Goal: Participate in discussion: Engage in conversation with other users on a specific topic

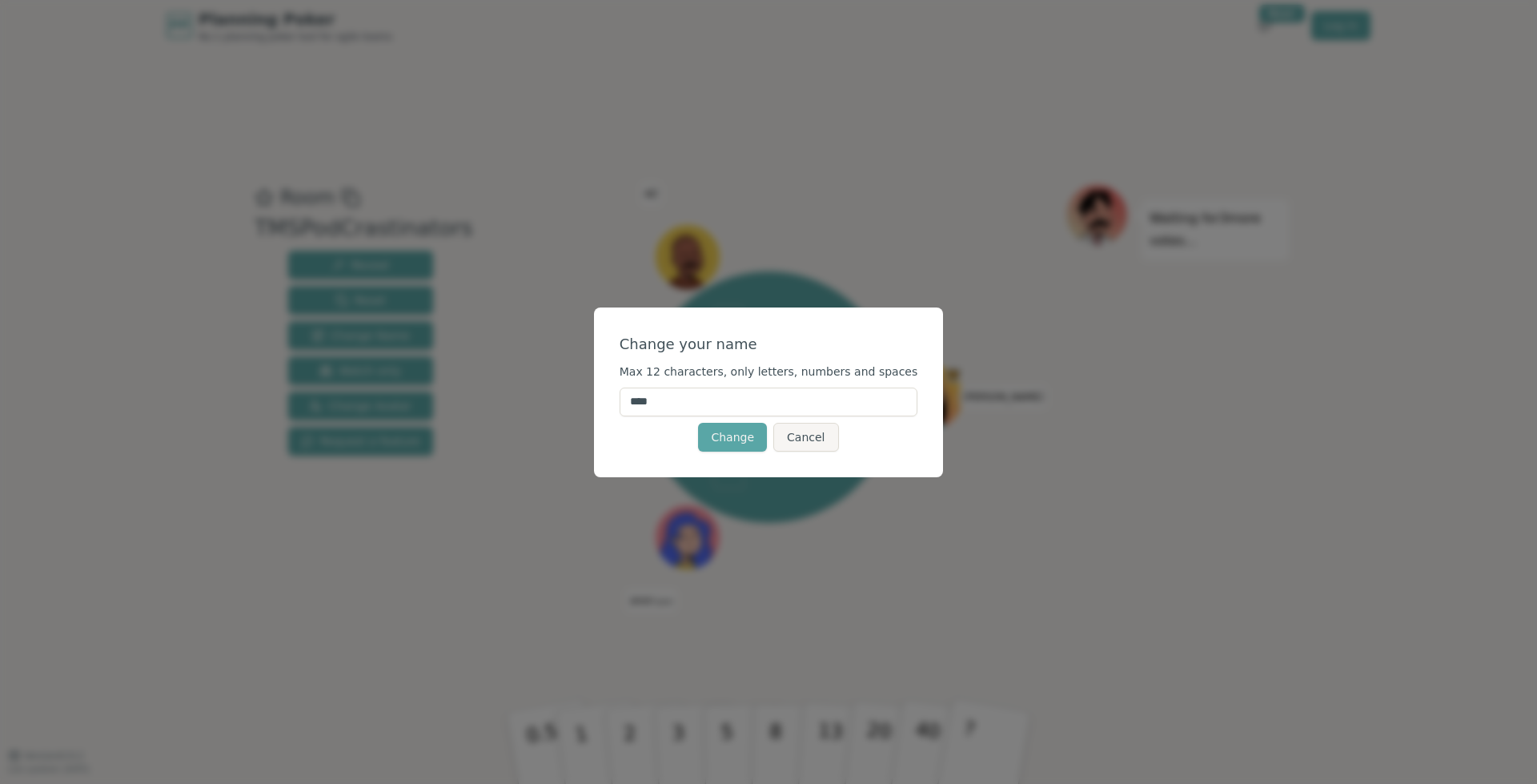
click at [710, 401] on input "****" at bounding box center [769, 401] width 299 height 28
click at [710, 400] on input "****" at bounding box center [769, 401] width 299 height 28
type input "****"
click at [719, 430] on button "Change" at bounding box center [732, 436] width 69 height 28
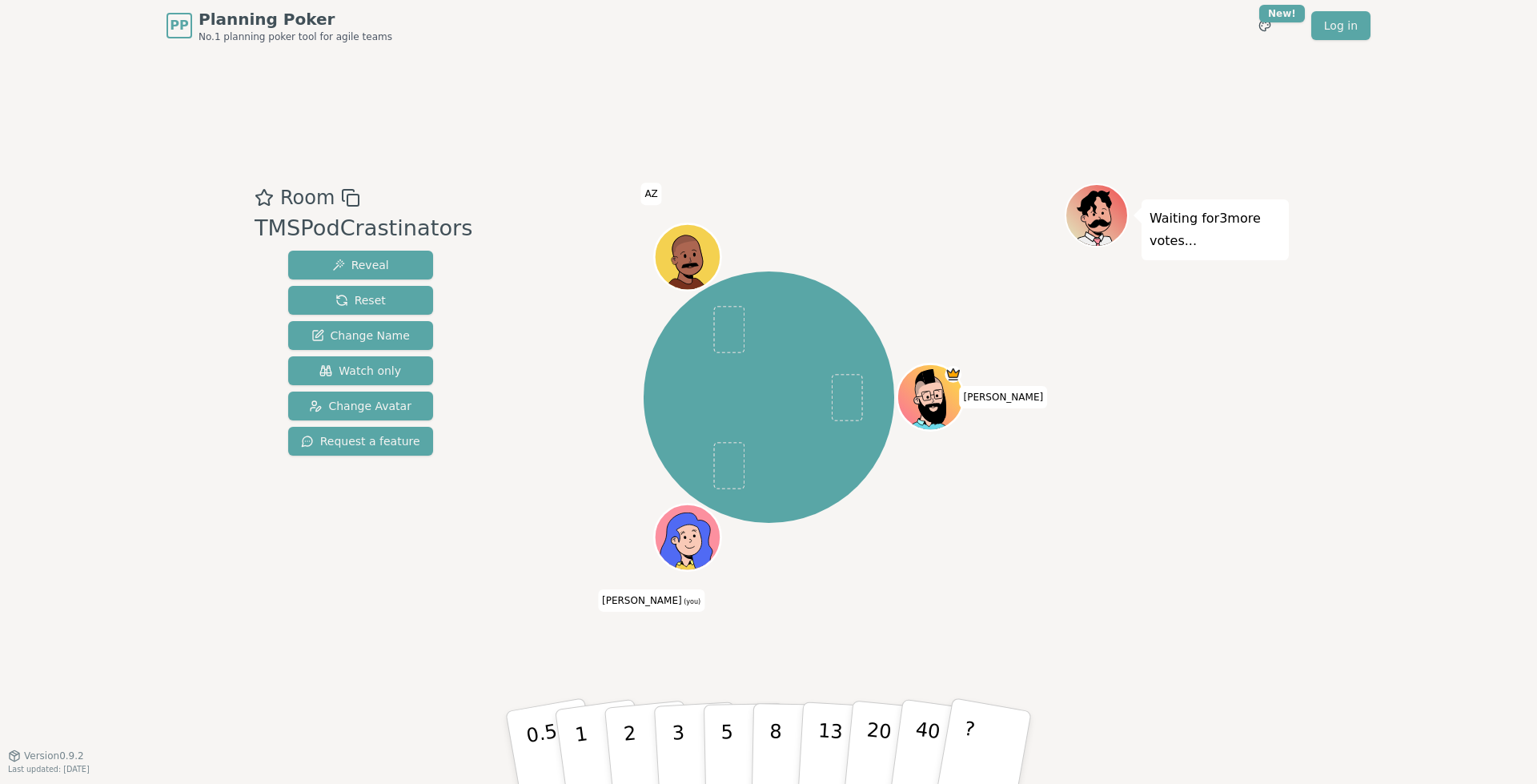
click at [670, 538] on icon at bounding box center [675, 541] width 10 height 9
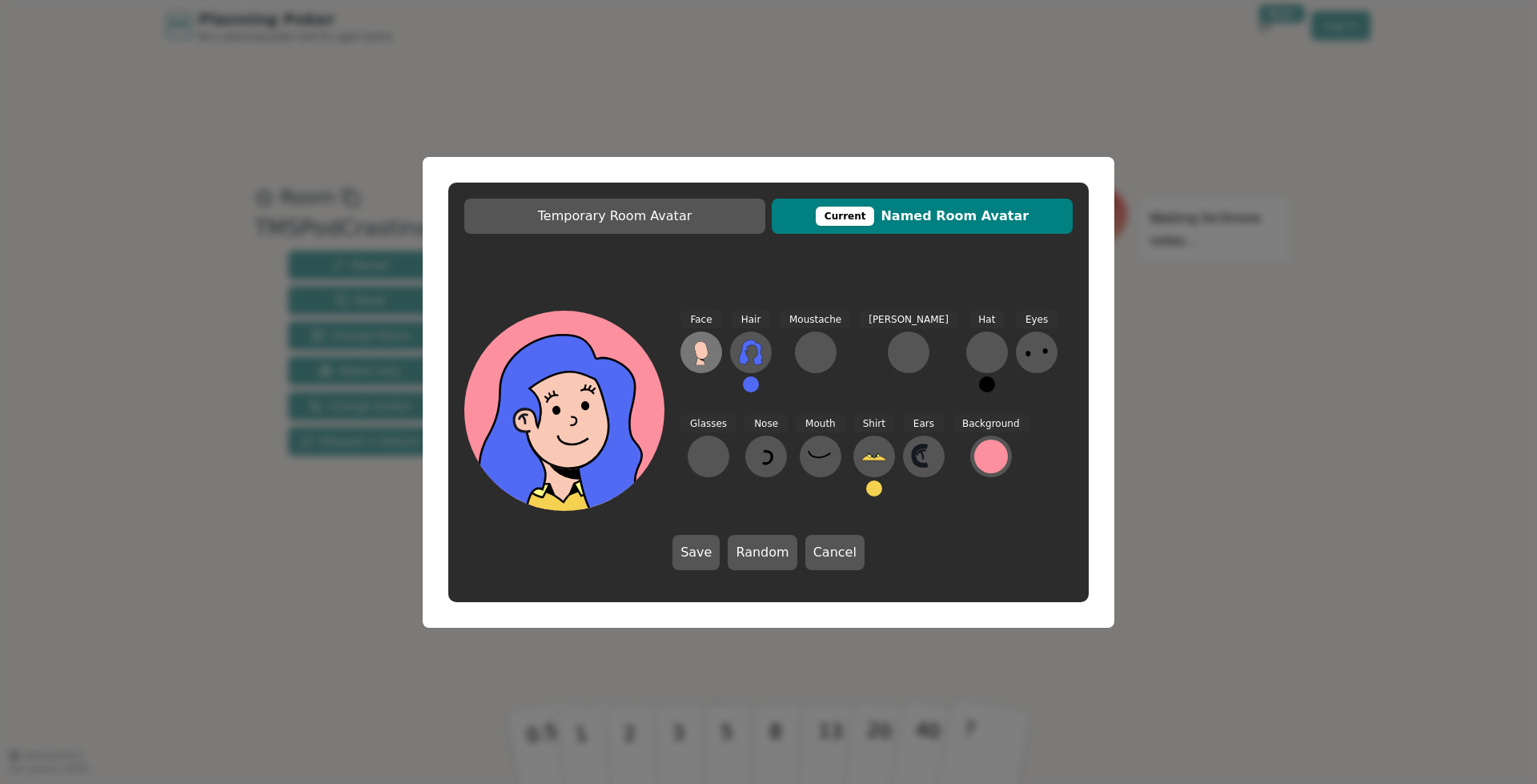
click at [694, 357] on icon at bounding box center [701, 352] width 26 height 26
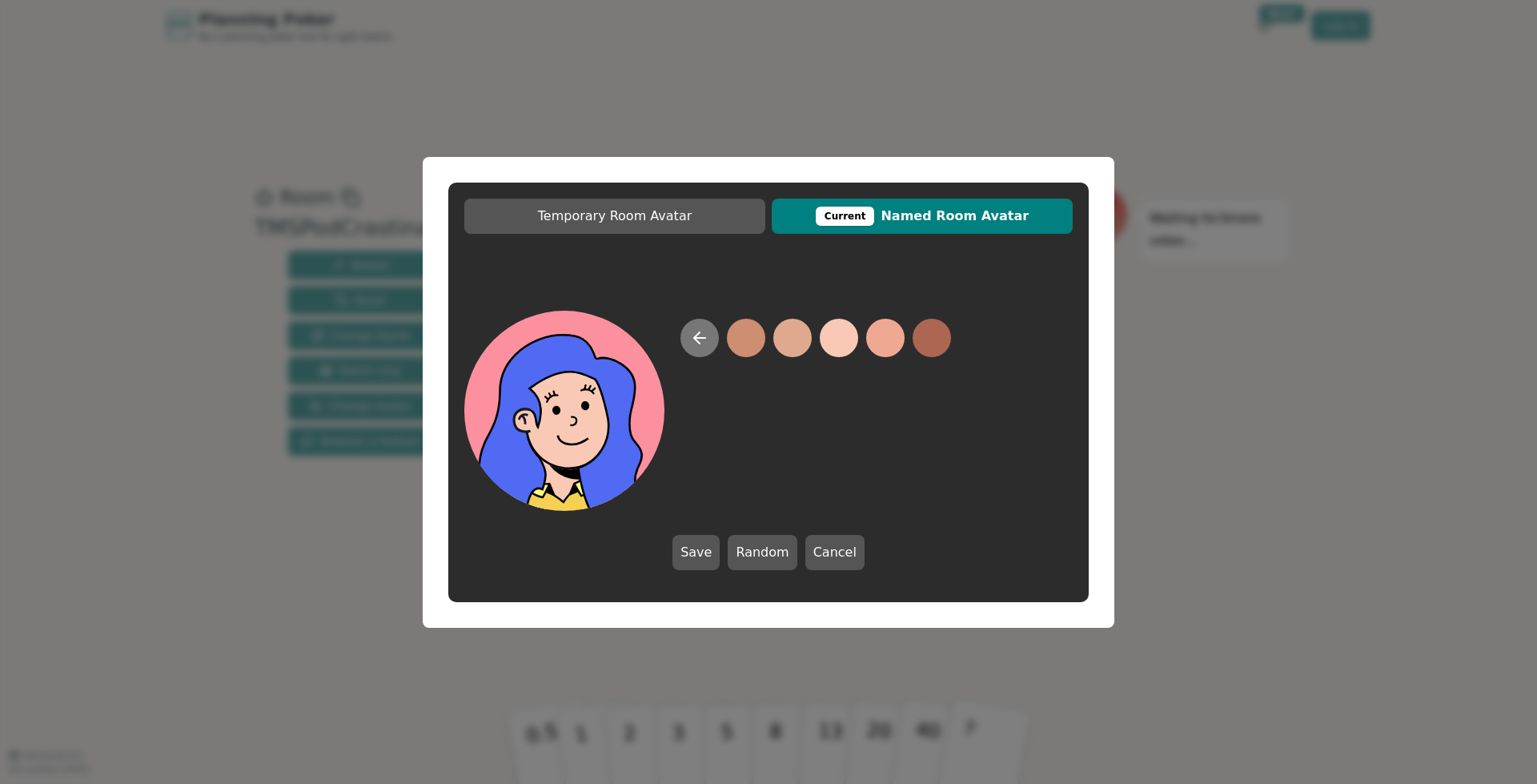
click at [690, 336] on icon at bounding box center [699, 338] width 19 height 19
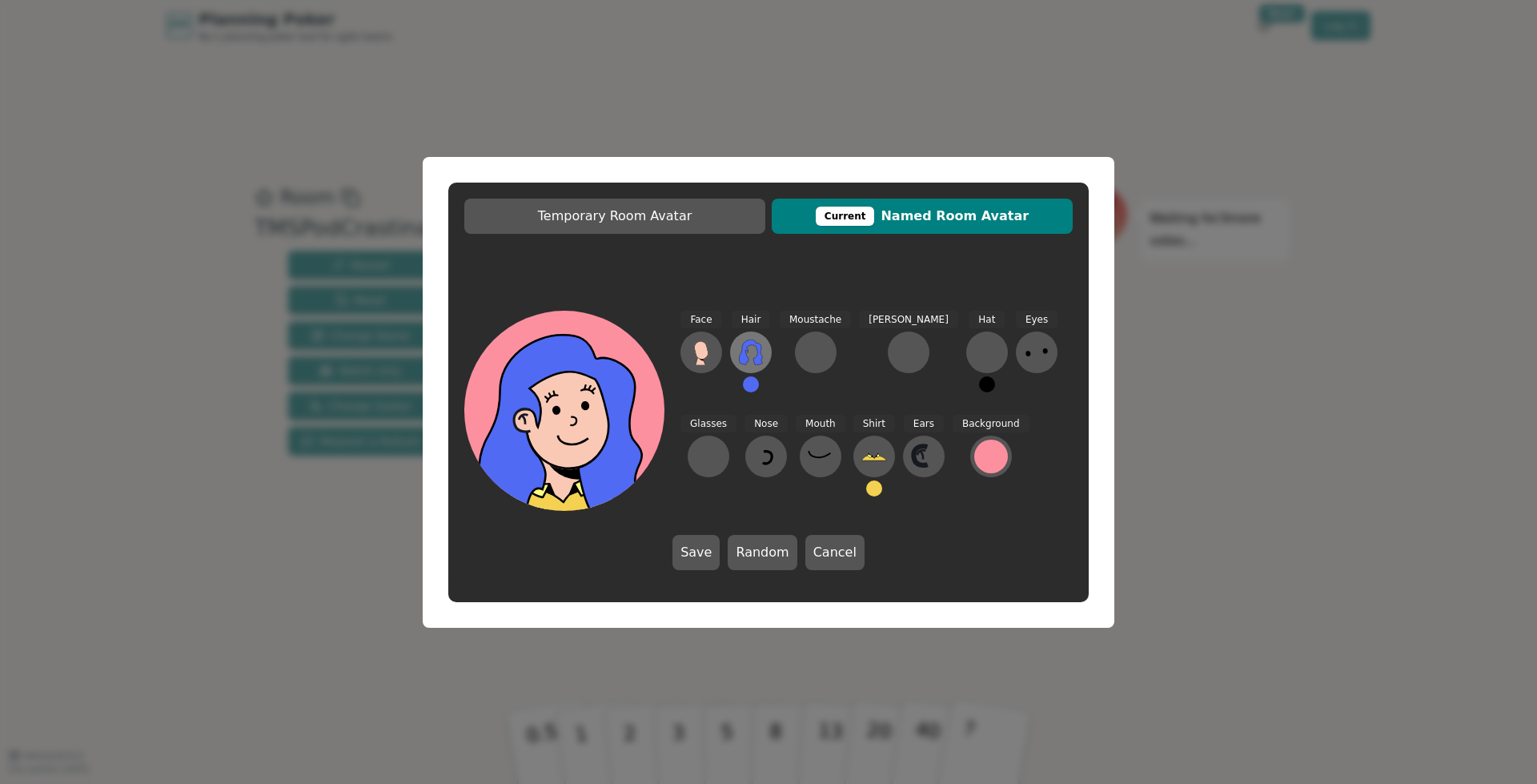
click at [751, 352] on icon at bounding box center [751, 352] width 26 height 26
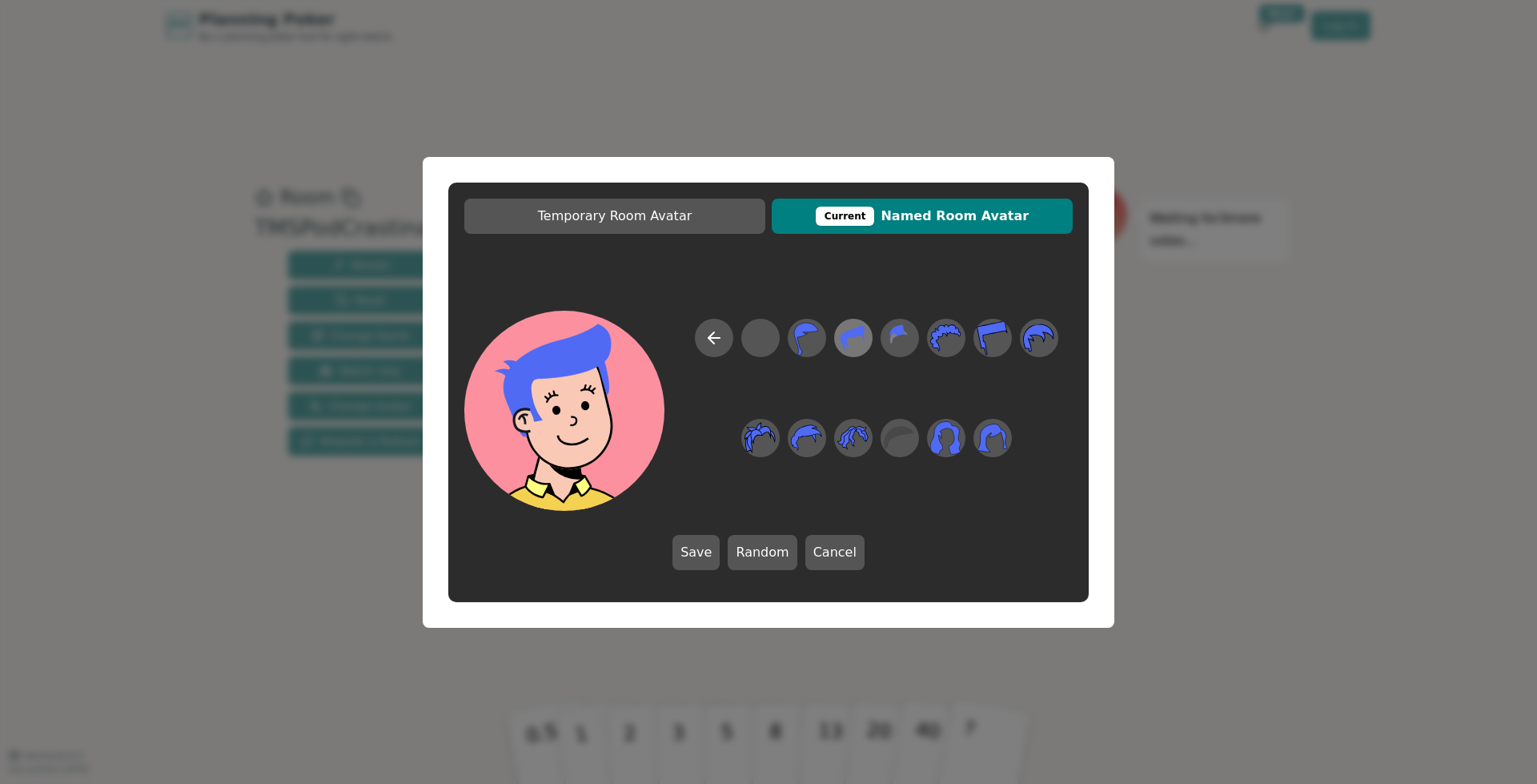
click at [862, 335] on icon at bounding box center [853, 338] width 31 height 36
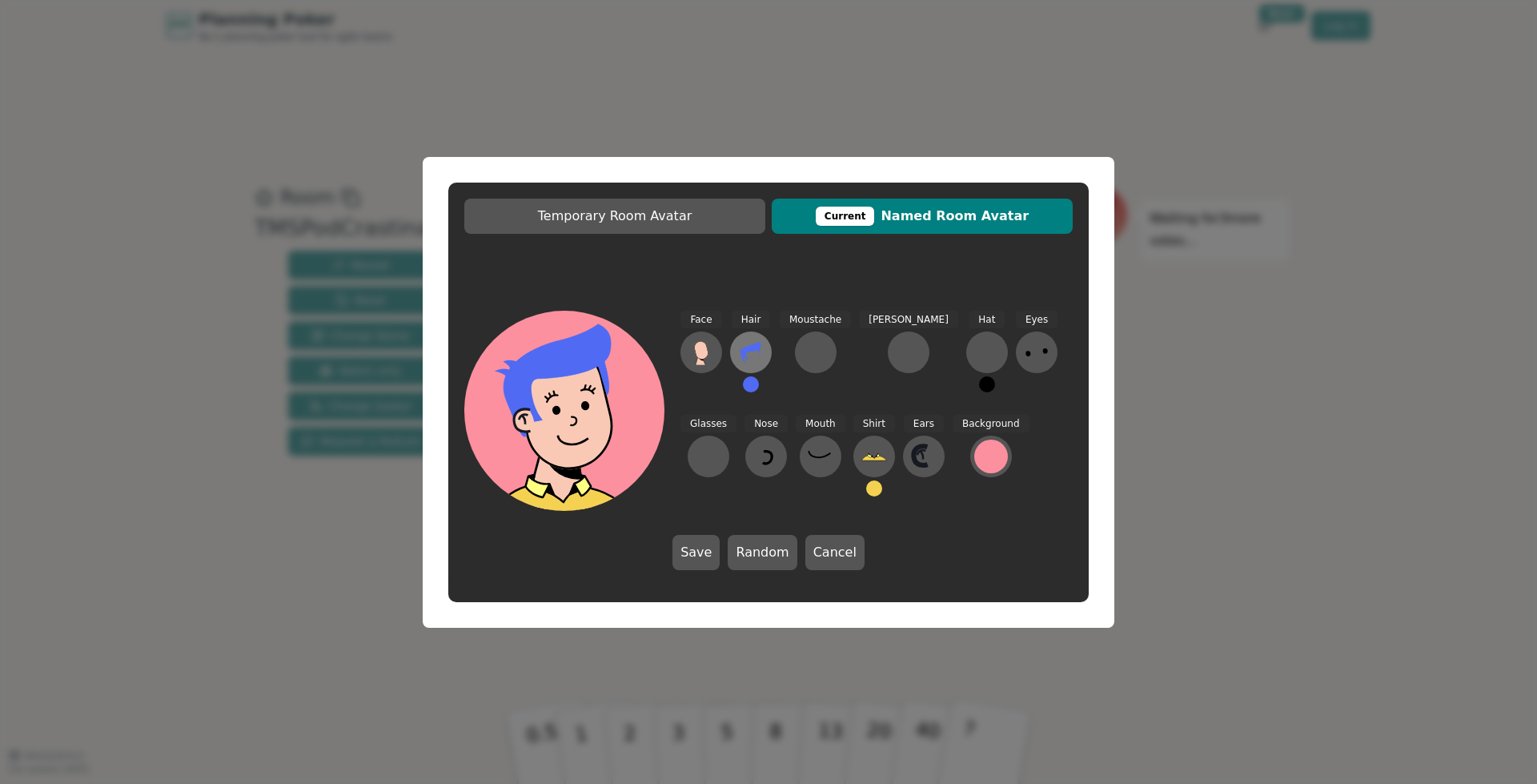
click at [752, 363] on icon at bounding box center [751, 352] width 26 height 26
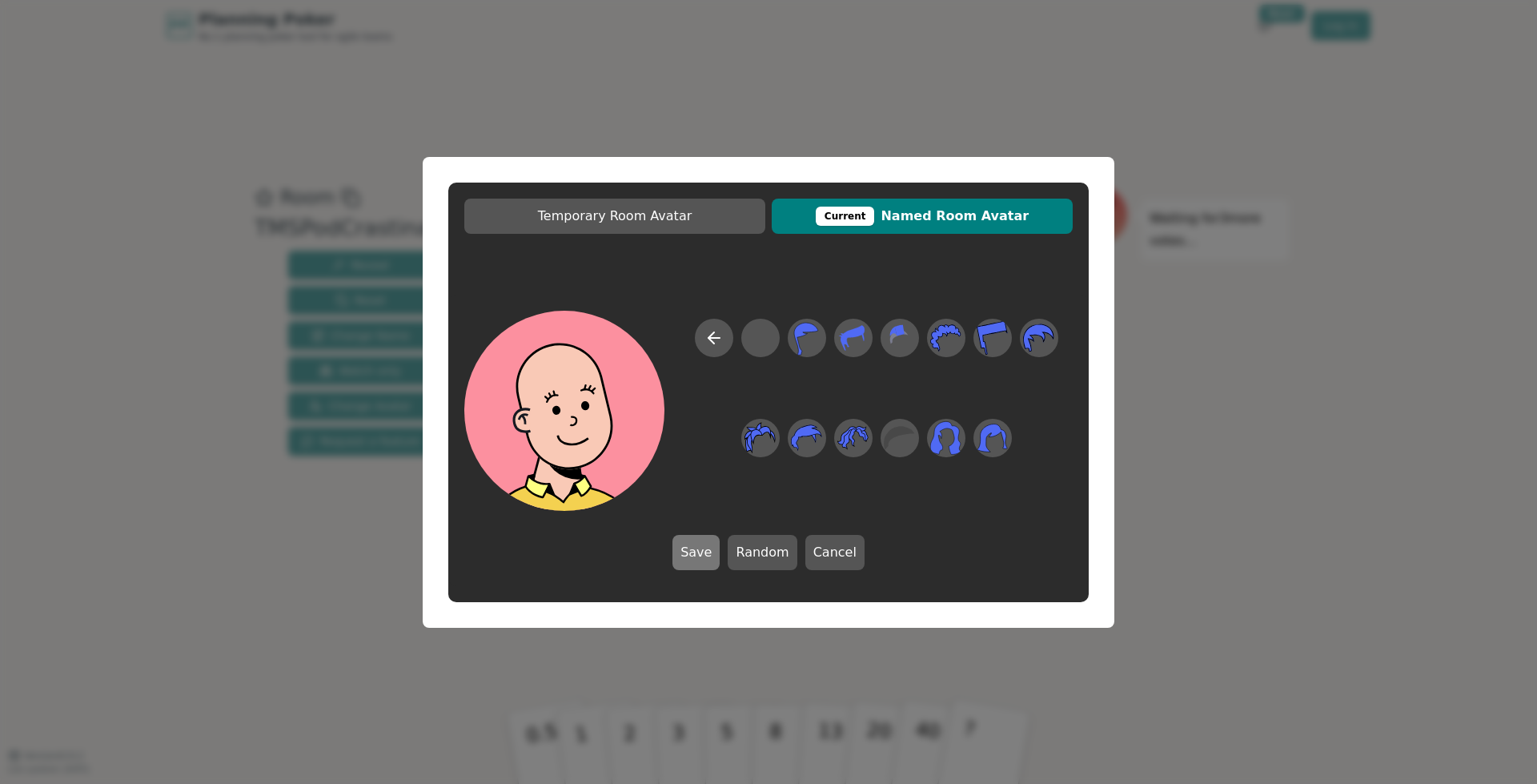
click at [705, 554] on button "Save" at bounding box center [696, 552] width 47 height 35
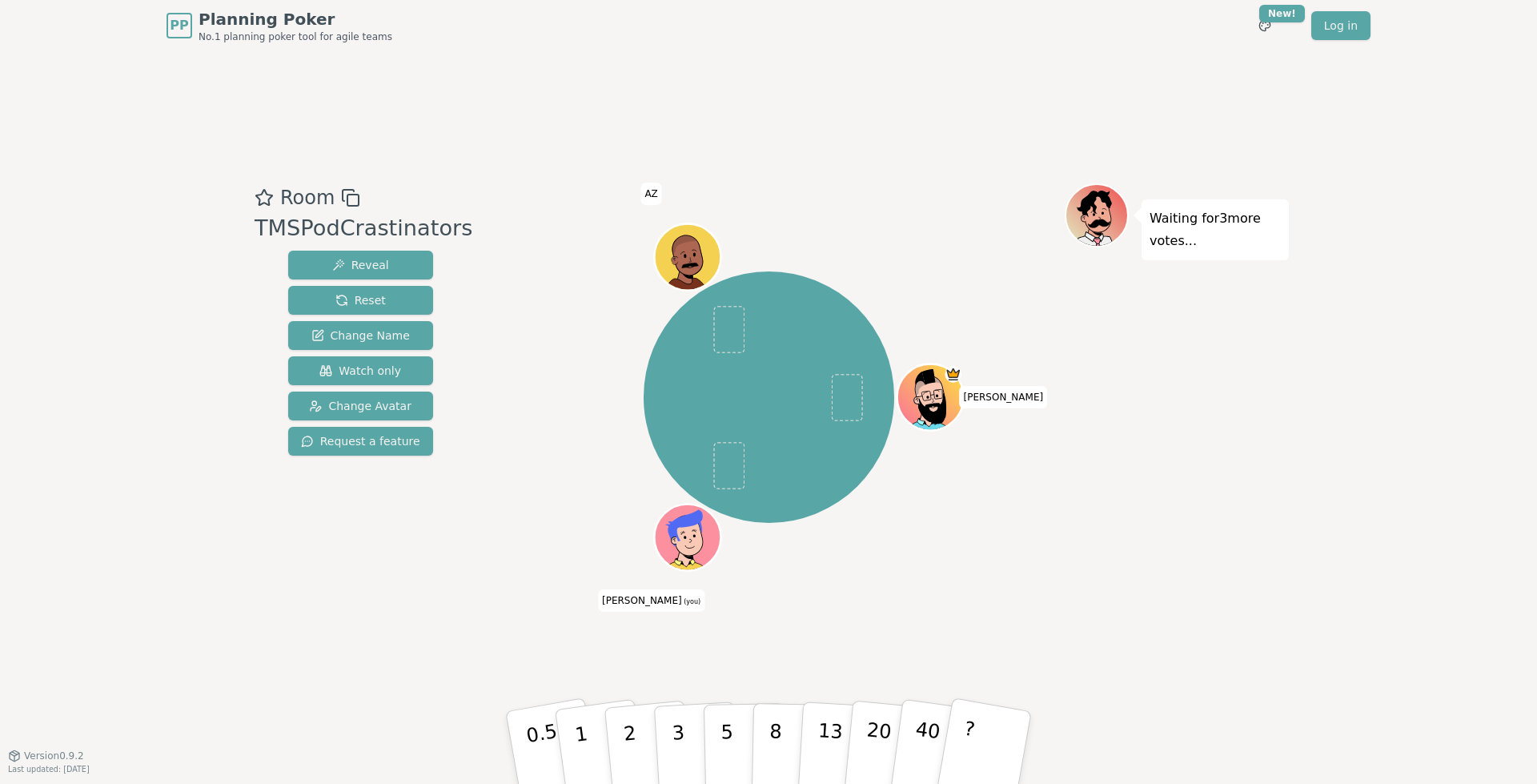
click at [686, 539] on icon at bounding box center [689, 541] width 6 height 5
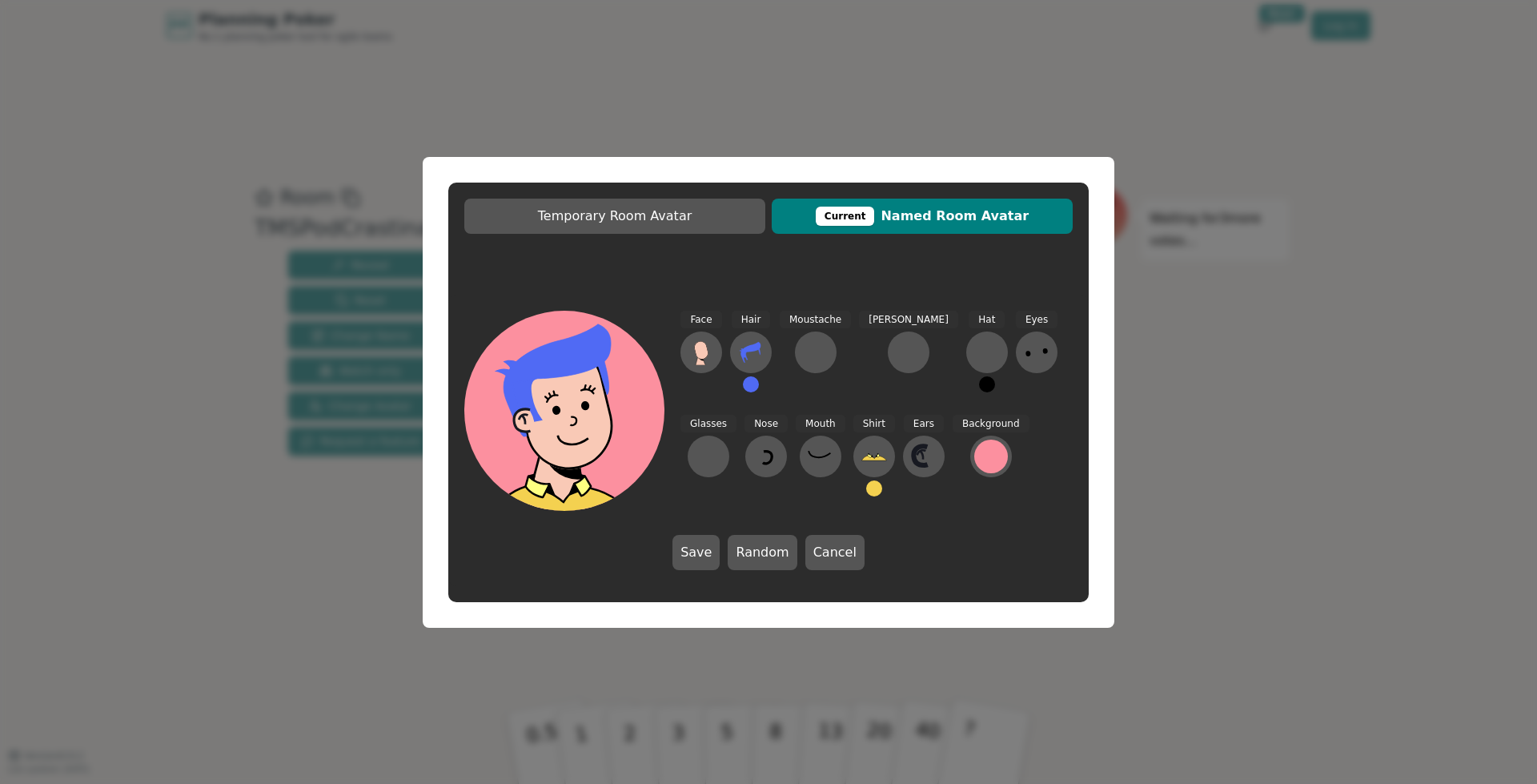
click at [750, 386] on button at bounding box center [750, 384] width 16 height 16
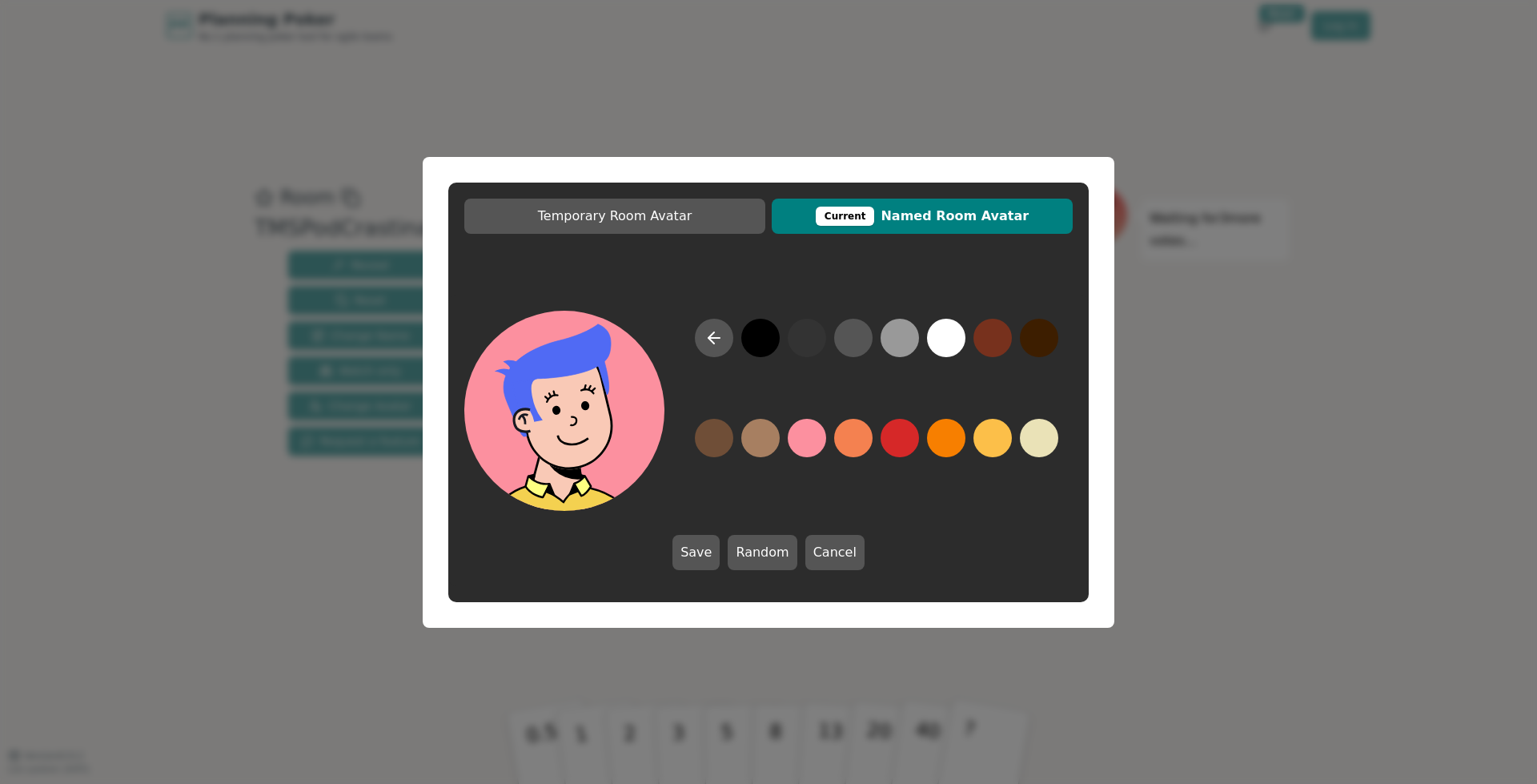
click at [756, 343] on button at bounding box center [760, 338] width 38 height 38
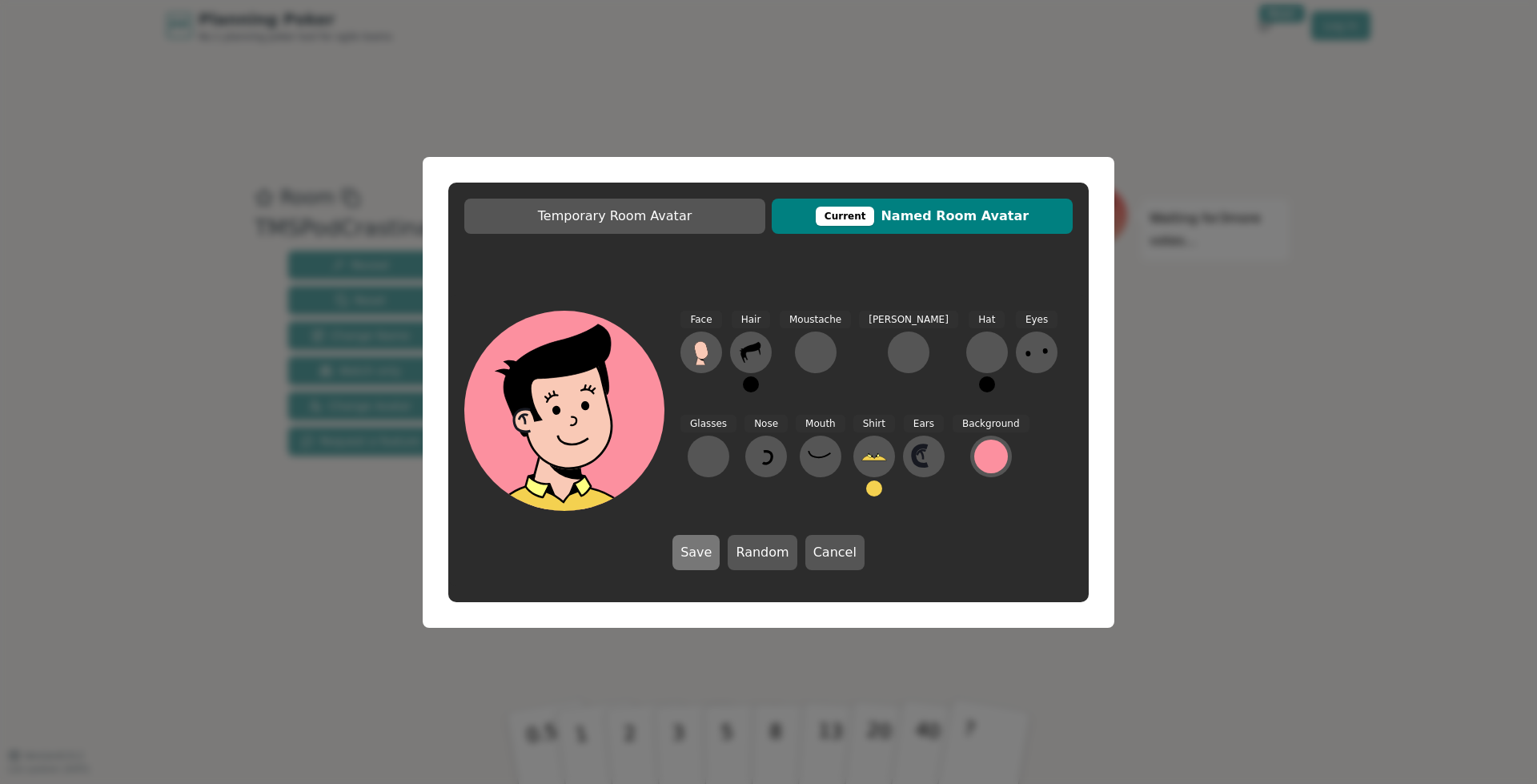
click at [713, 553] on button "Save" at bounding box center [696, 552] width 47 height 35
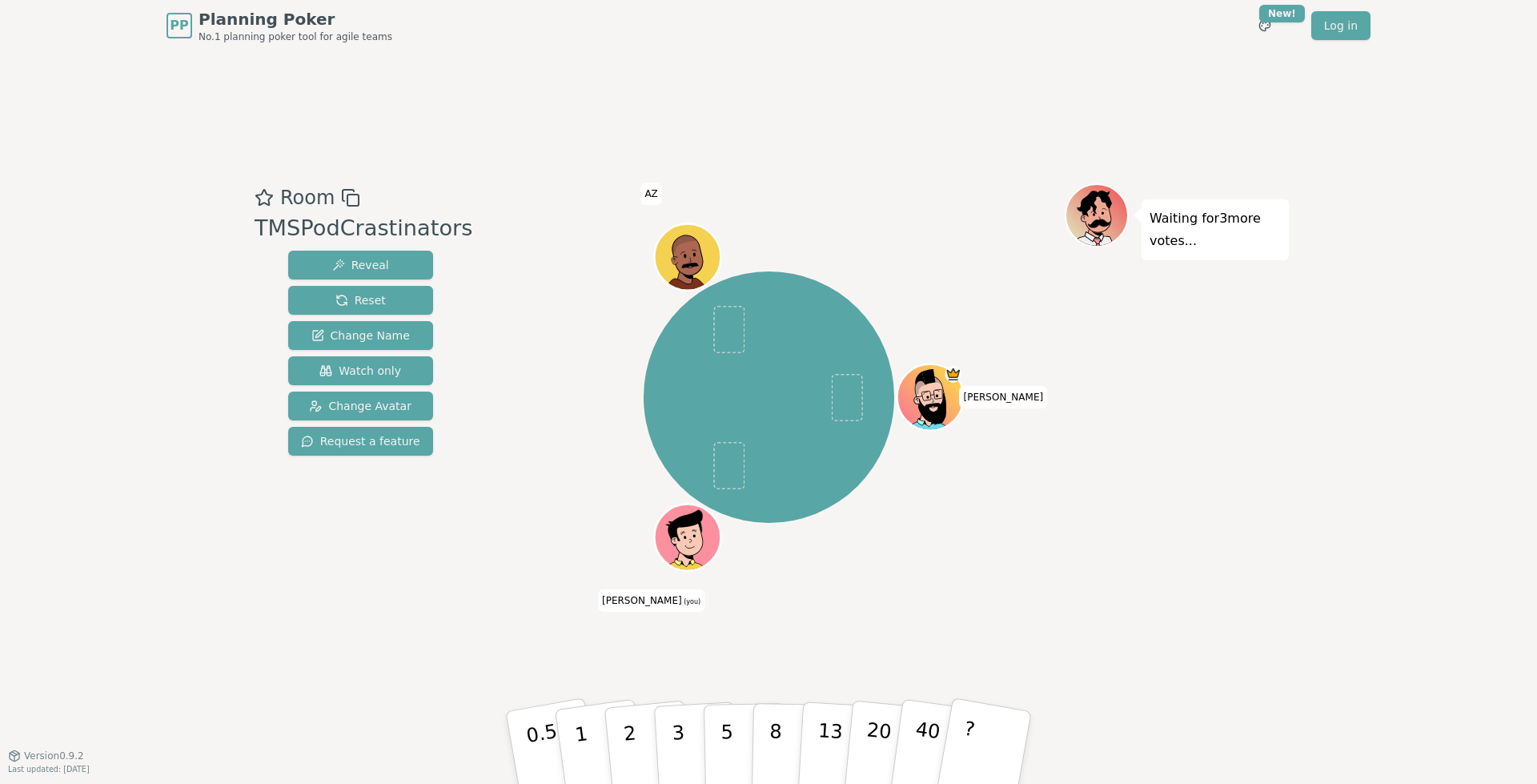
click at [680, 536] on icon at bounding box center [689, 536] width 65 height 7
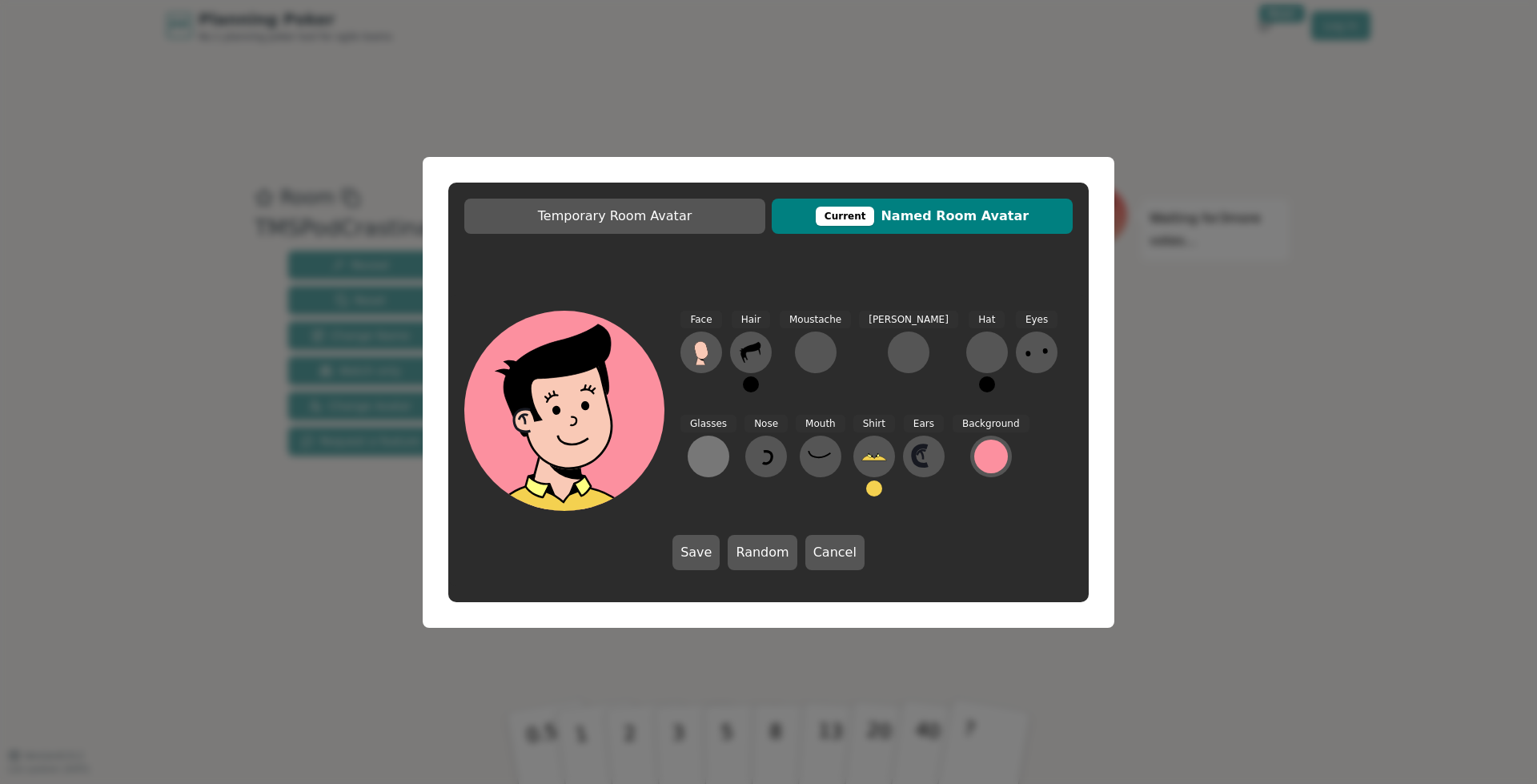
click at [721, 444] on div at bounding box center [709, 457] width 26 height 26
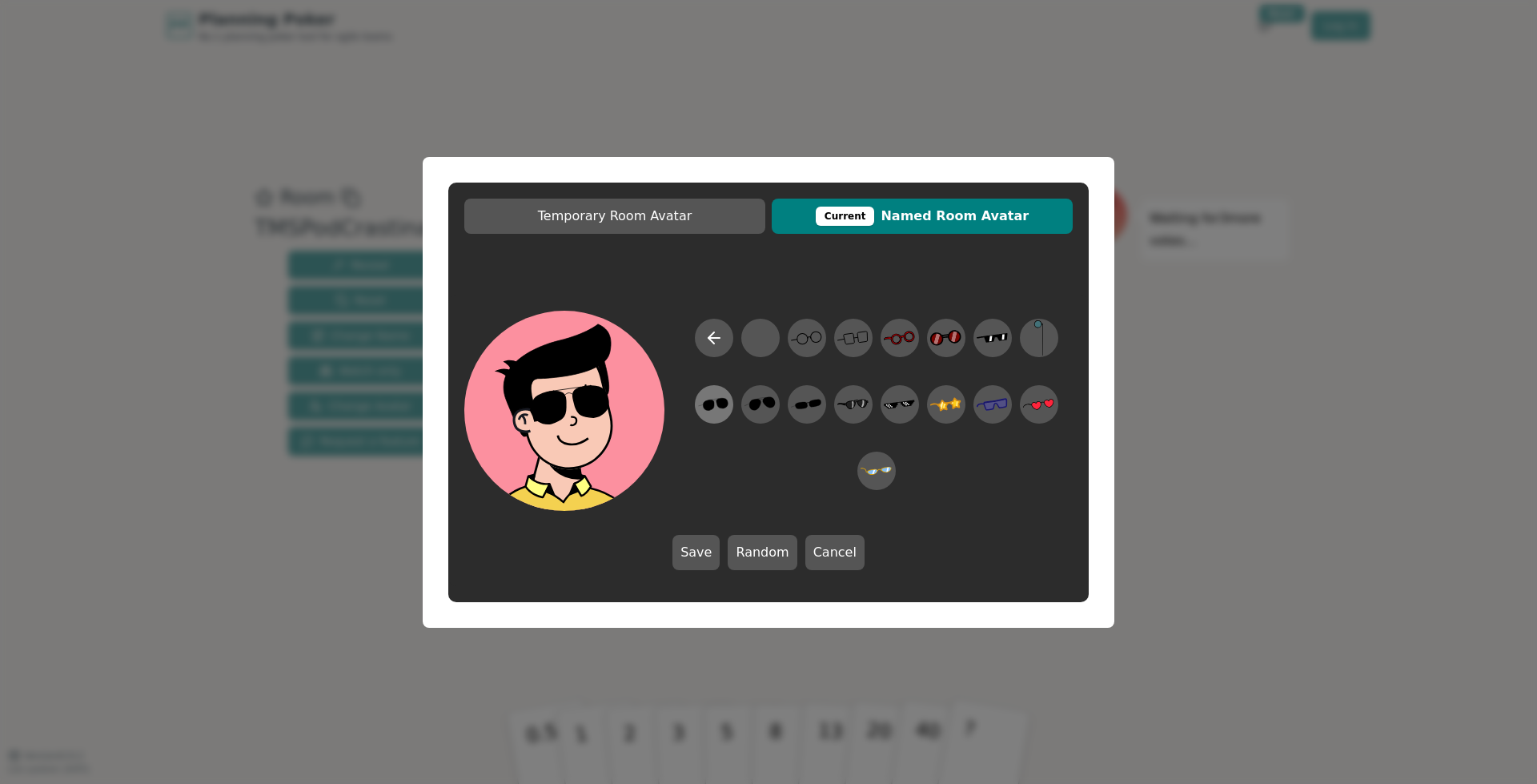
click at [716, 401] on icon at bounding box center [715, 401] width 3 height 1
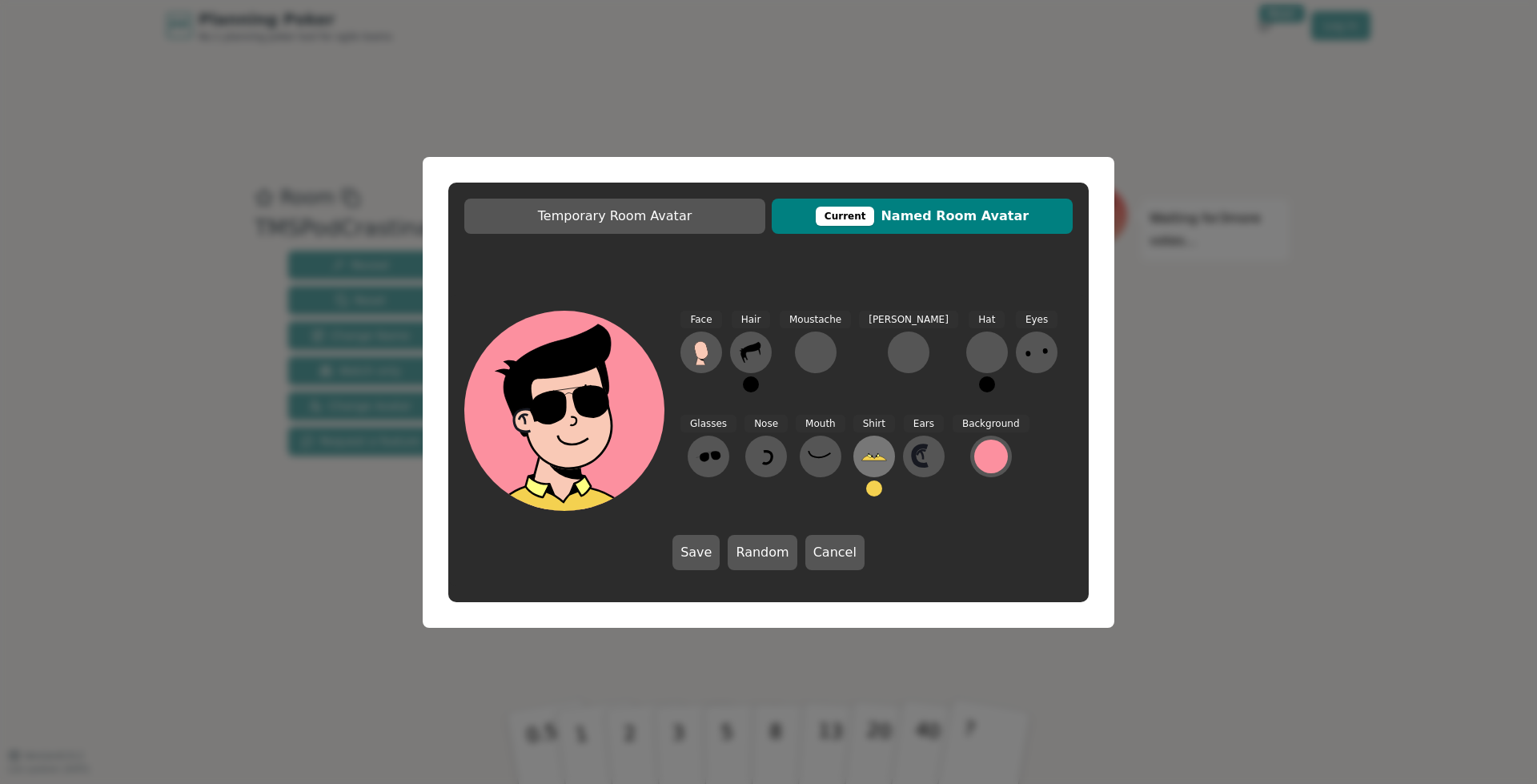
click at [862, 463] on icon at bounding box center [875, 457] width 26 height 26
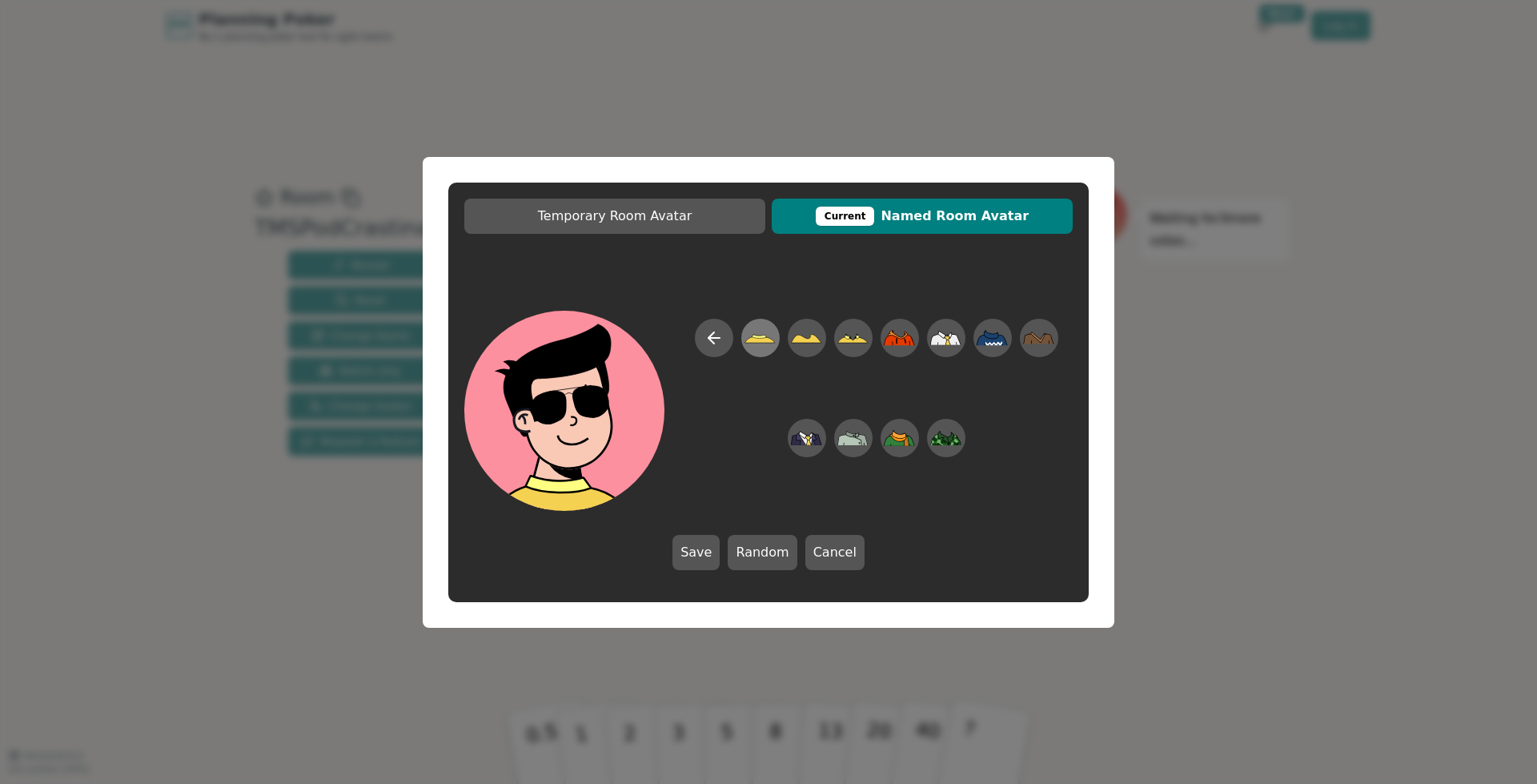
click at [755, 339] on icon at bounding box center [760, 338] width 30 height 7
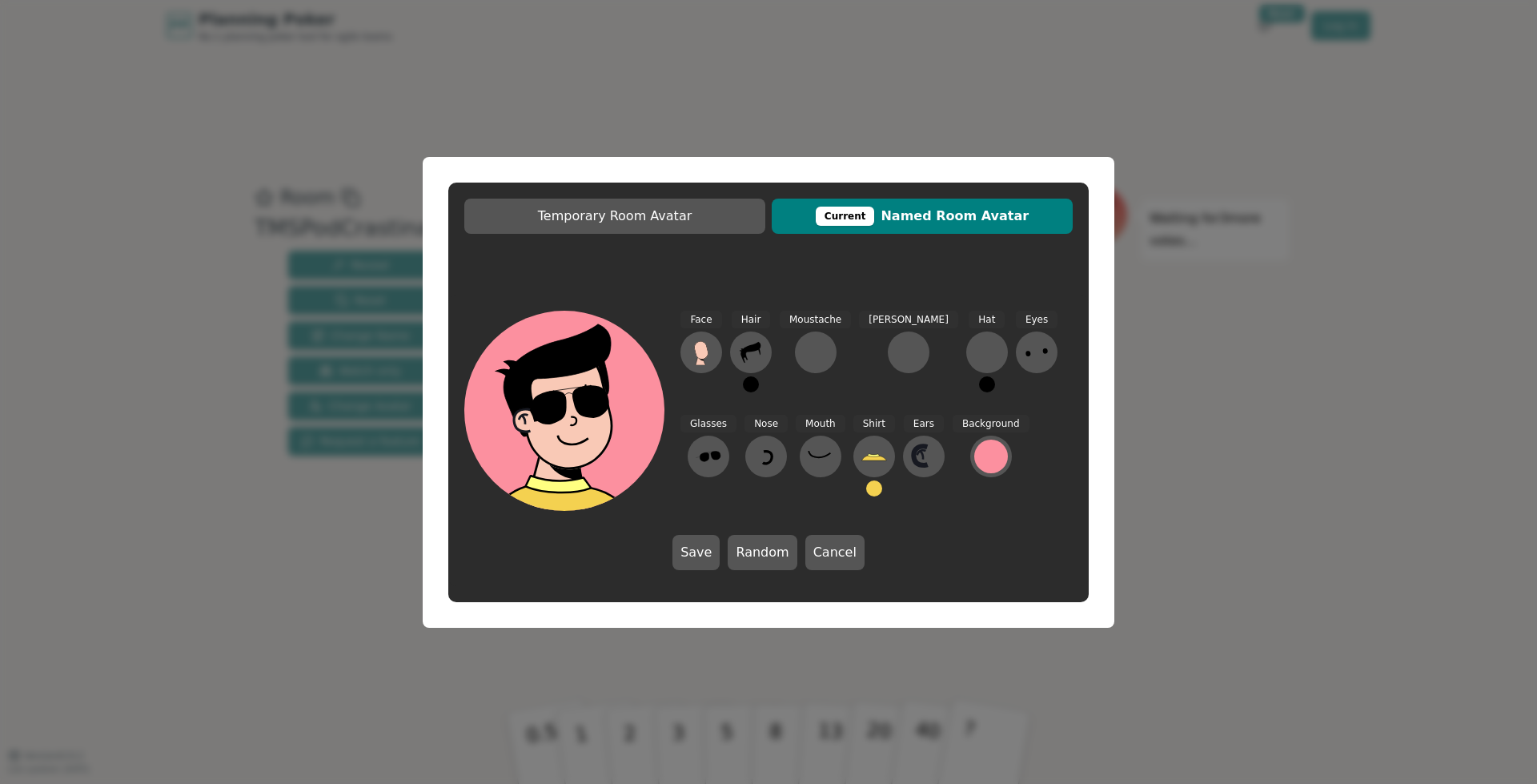
click at [866, 486] on button at bounding box center [874, 488] width 16 height 16
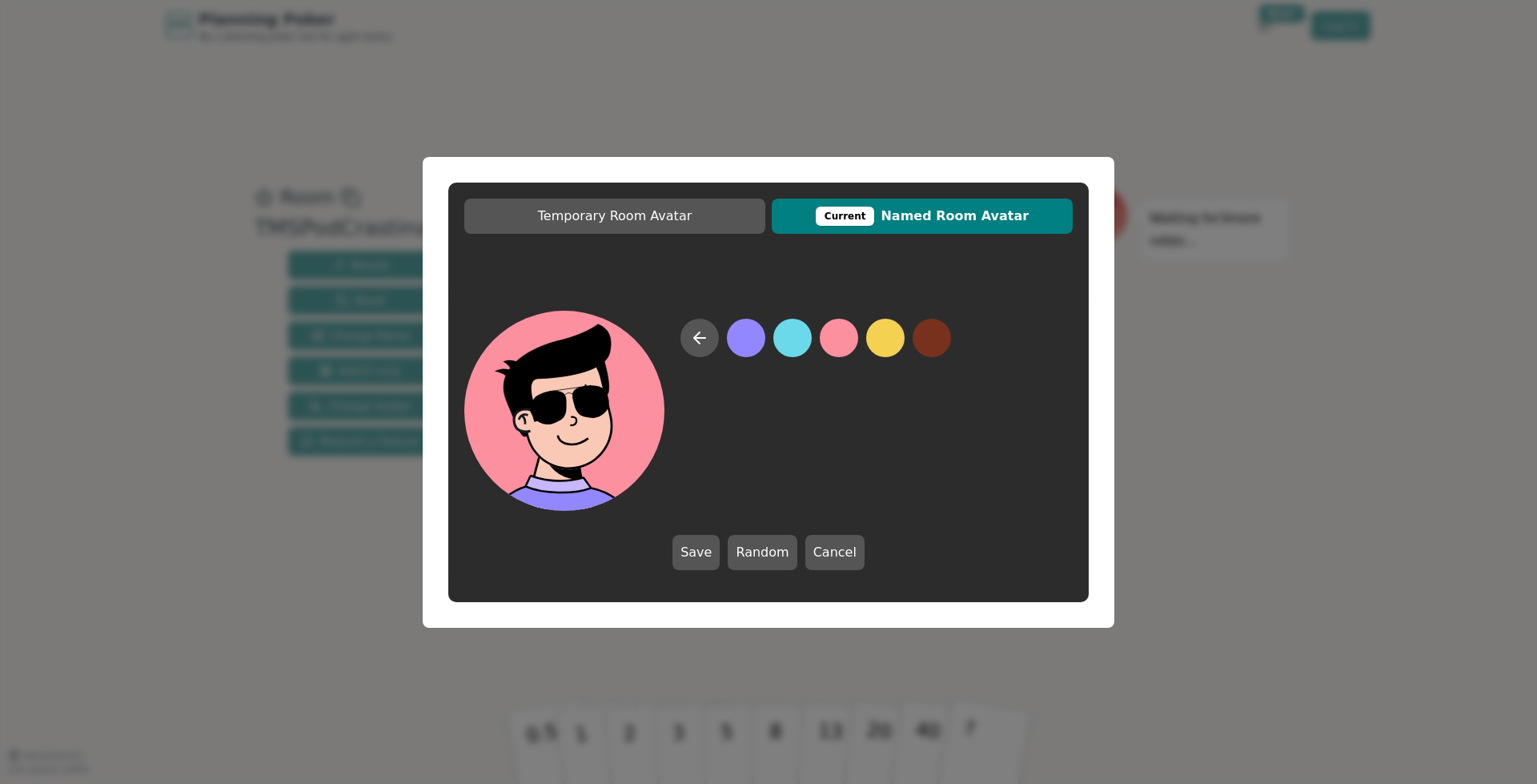
click at [747, 342] on button at bounding box center [746, 338] width 38 height 38
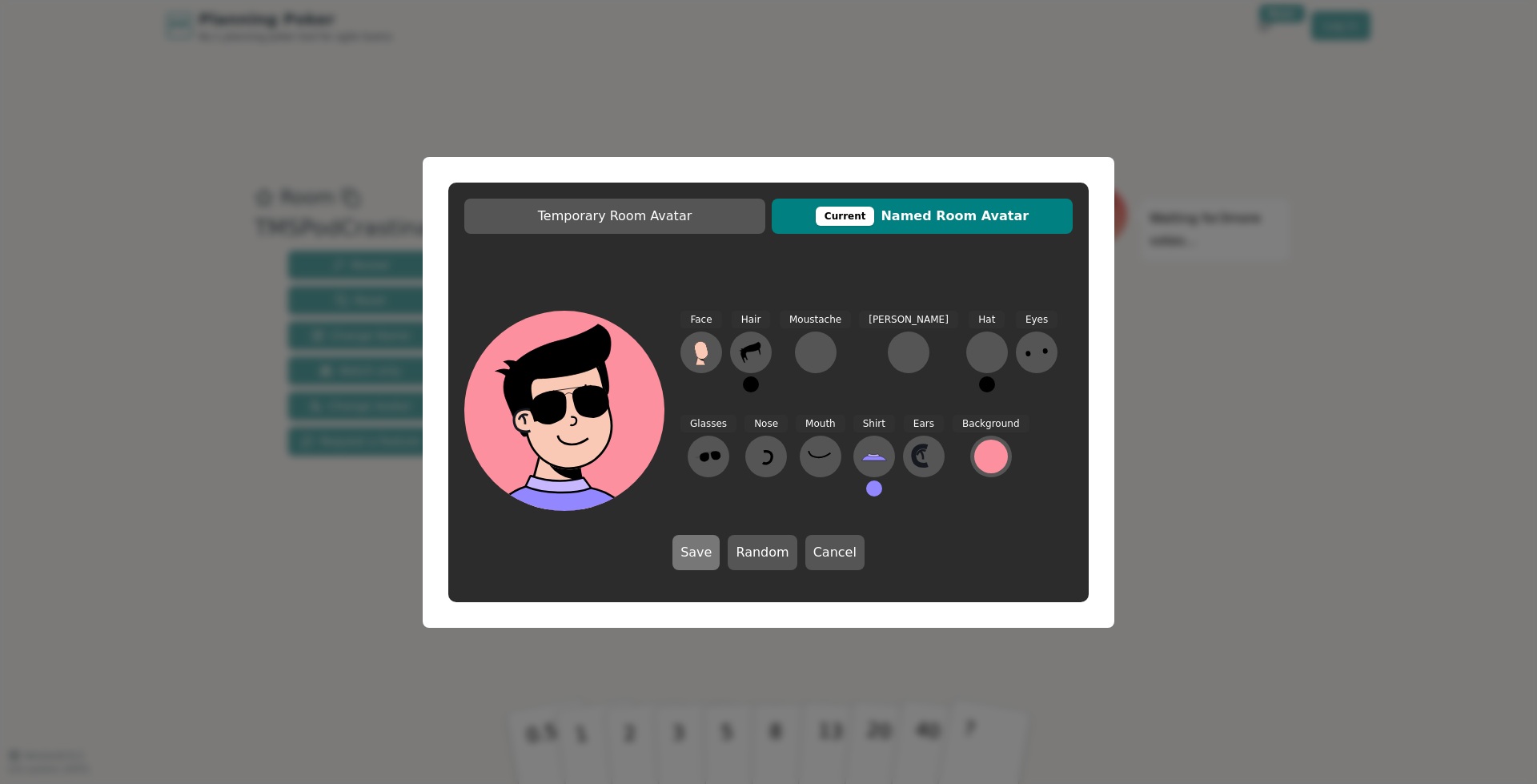
click at [706, 546] on button "Save" at bounding box center [696, 552] width 47 height 35
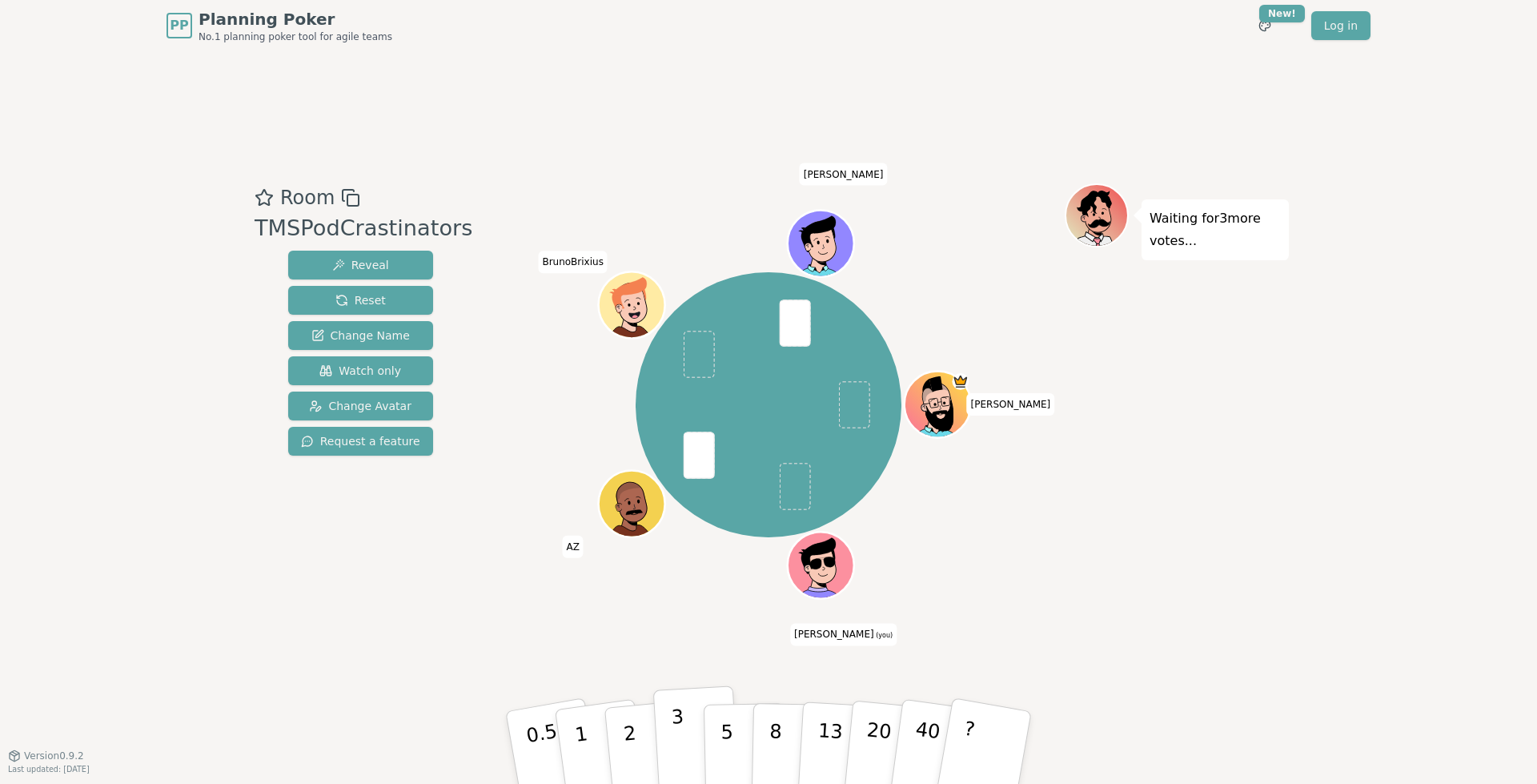
click at [679, 741] on p "3" at bounding box center [680, 749] width 17 height 87
click at [1141, 533] on div "Waiting for 2 more votes..." at bounding box center [1177, 403] width 225 height 440
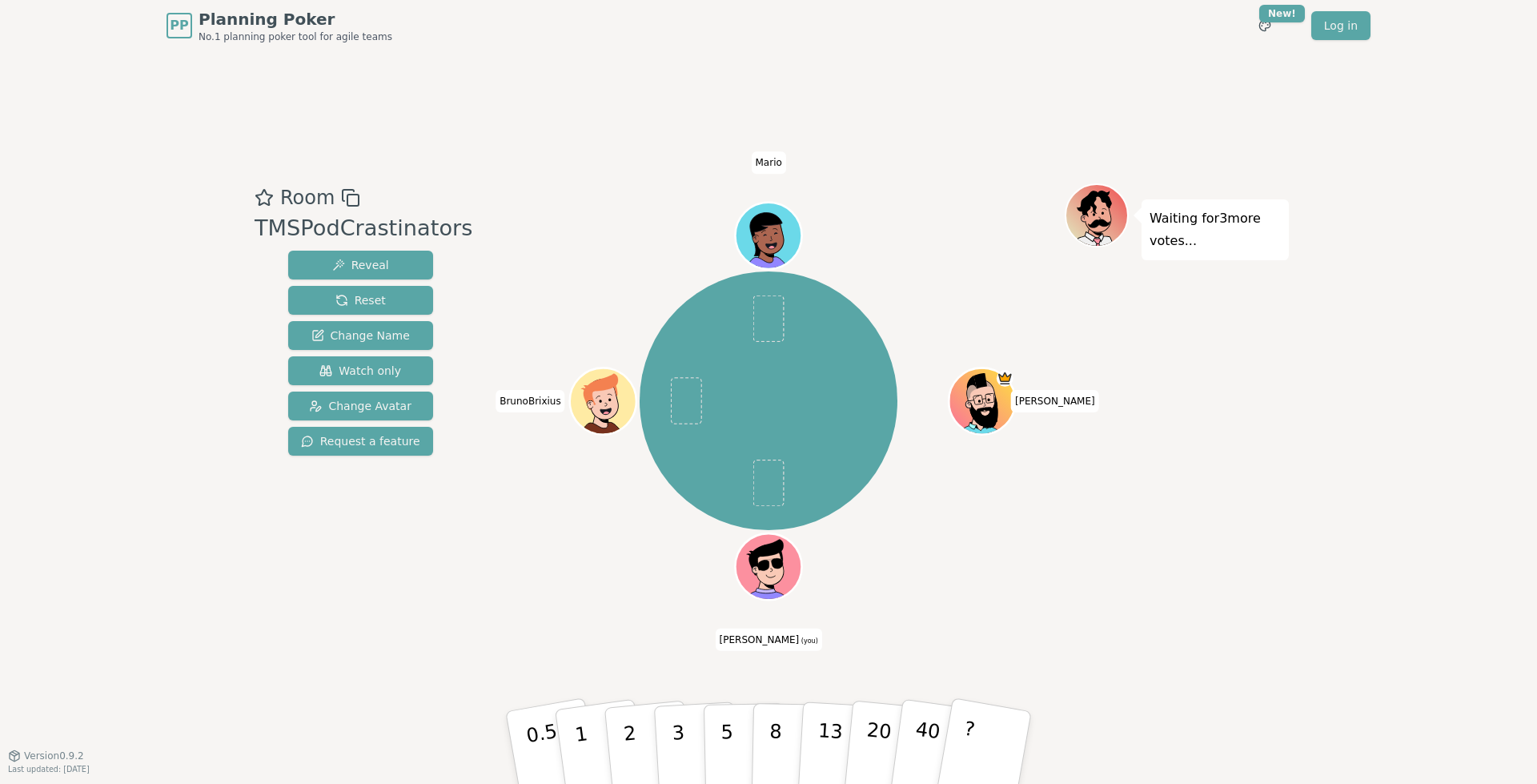
click at [984, 565] on div "[PERSON_NAME] (you) [PERSON_NAME] [PERSON_NAME]" at bounding box center [768, 401] width 592 height 378
click at [681, 727] on p "3" at bounding box center [680, 749] width 17 height 87
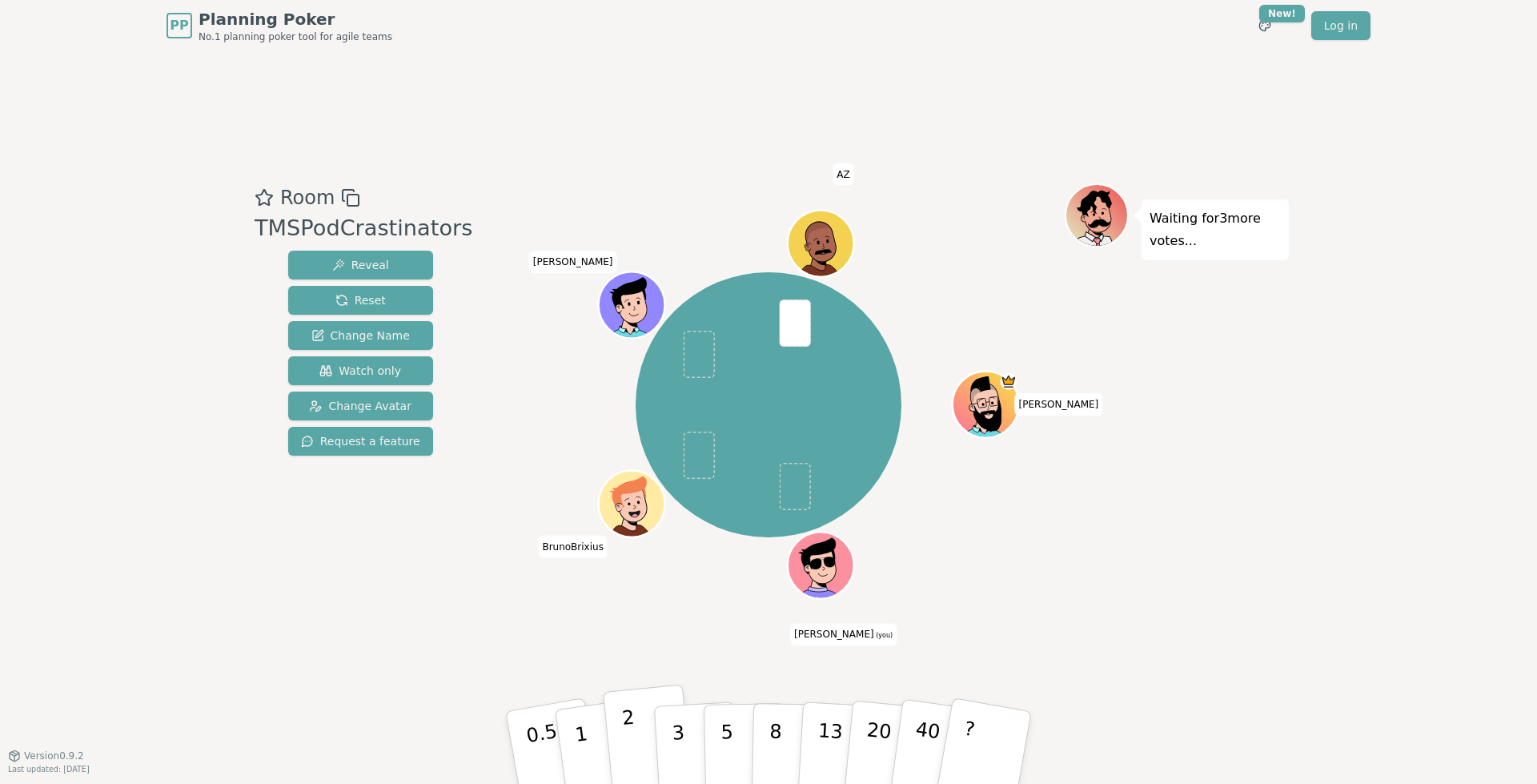
click at [620, 743] on button "2" at bounding box center [648, 748] width 92 height 127
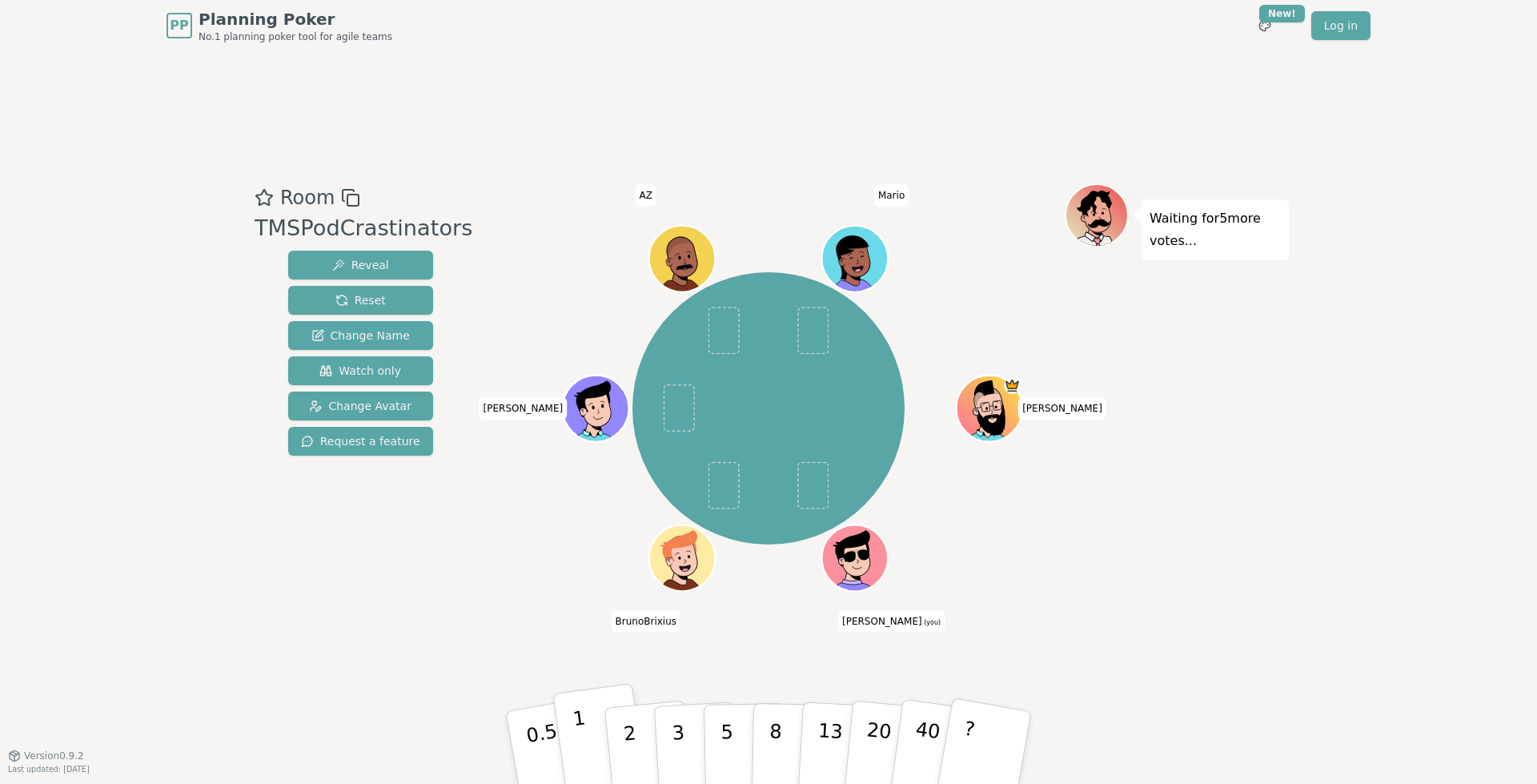
click at [595, 737] on button "1" at bounding box center [600, 748] width 95 height 130
